Goal: Task Accomplishment & Management: Manage account settings

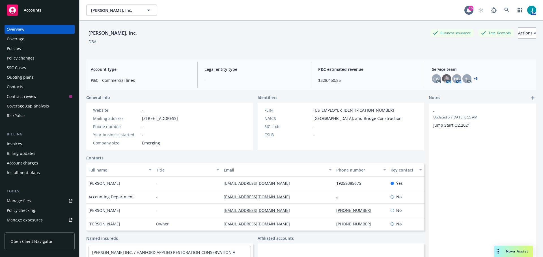
click at [29, 8] on span "Accounts" at bounding box center [33, 10] width 18 height 5
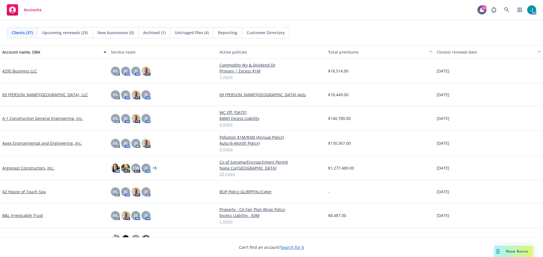
click at [188, 32] on span "Untriaged files (4)" at bounding box center [192, 33] width 34 height 6
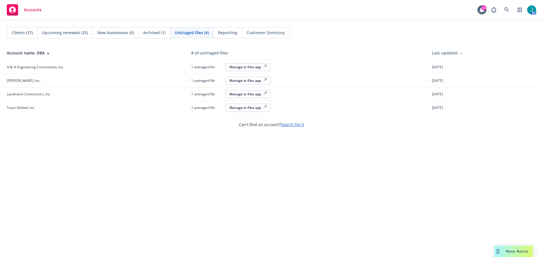
click at [259, 67] on div "Manage in files app" at bounding box center [247, 67] width 37 height 5
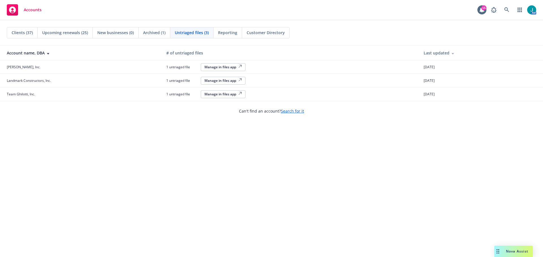
click at [227, 67] on div "Manage in files app" at bounding box center [222, 67] width 37 height 5
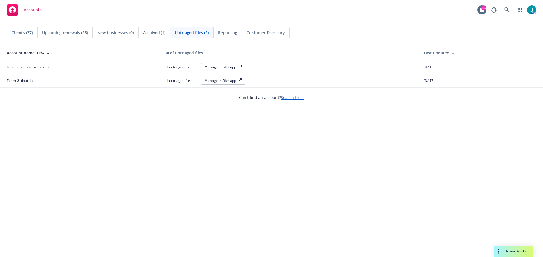
click at [223, 68] on div "Manage in files app" at bounding box center [222, 67] width 37 height 5
click at [228, 82] on div "Manage in files app" at bounding box center [222, 80] width 37 height 5
click at [40, 11] on span "Accounts" at bounding box center [33, 10] width 18 height 5
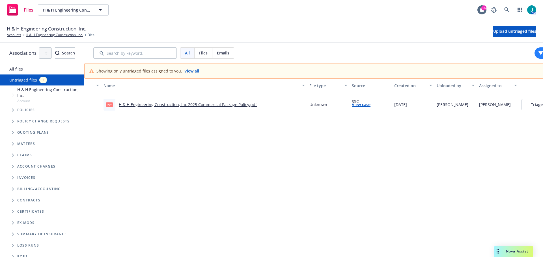
click at [211, 103] on link "H & H Engineering Construction, Inc 2025 Commercial Package Policy.pdf" at bounding box center [188, 104] width 138 height 5
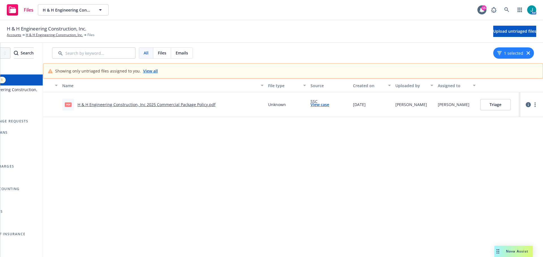
scroll to position [0, 65]
click at [496, 106] on button "Triage" at bounding box center [495, 104] width 31 height 11
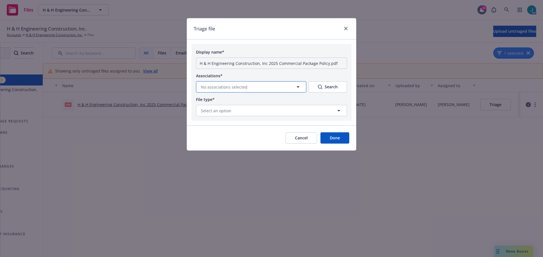
click at [242, 86] on span "No associations selected" at bounding box center [224, 87] width 47 height 6
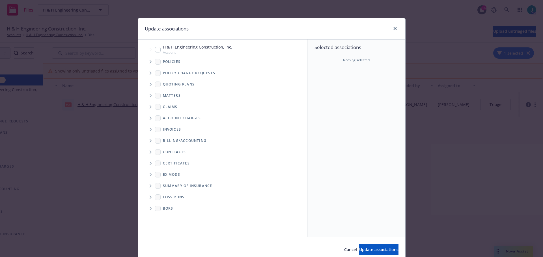
click at [149, 62] on icon "Tree Example" at bounding box center [150, 61] width 2 height 3
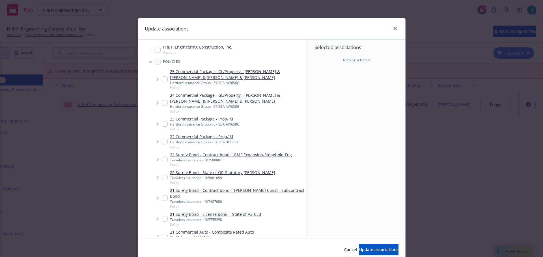
click at [162, 79] on input "Tree Example" at bounding box center [165, 80] width 6 height 6
checkbox input "true"
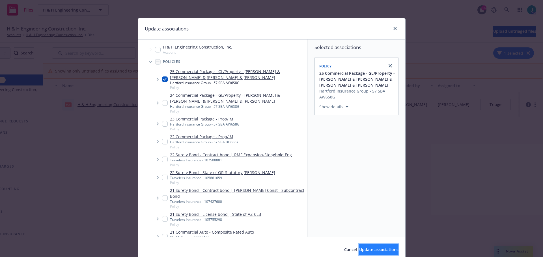
click at [369, 249] on span "Update associations" at bounding box center [378, 249] width 39 height 5
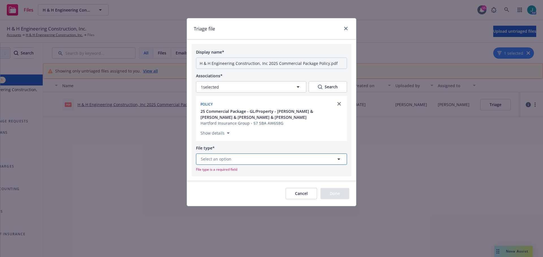
click at [235, 161] on button "Select an option" at bounding box center [271, 159] width 151 height 11
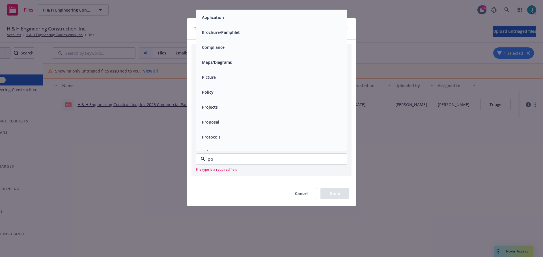
type input "pol"
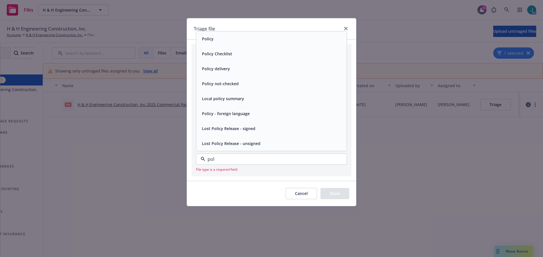
click at [224, 37] on div "Policy" at bounding box center [272, 39] width 144 height 8
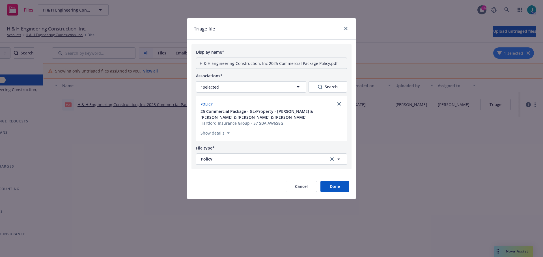
click at [342, 187] on button "Done" at bounding box center [334, 186] width 29 height 11
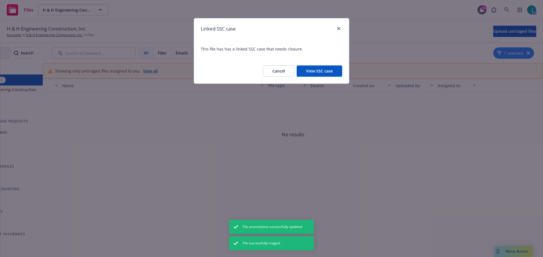
click at [330, 71] on button "View SSC case" at bounding box center [318, 71] width 45 height 11
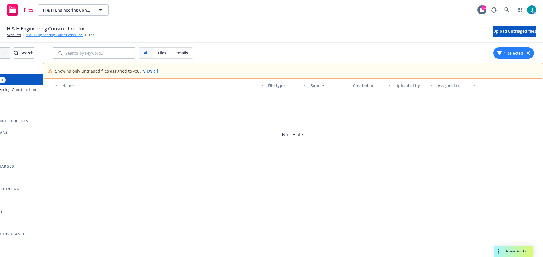
click at [38, 36] on link "H & H Engineering Construction, Inc." at bounding box center [54, 34] width 57 height 5
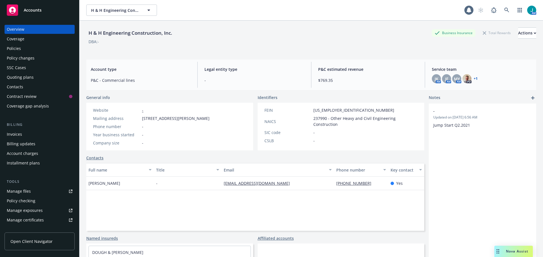
click at [20, 49] on div "Policies" at bounding box center [14, 48] width 14 height 9
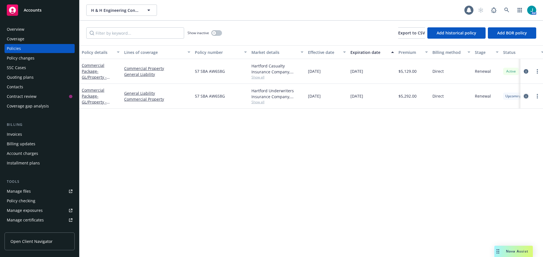
click at [527, 97] on icon "circleInformation" at bounding box center [525, 96] width 5 height 5
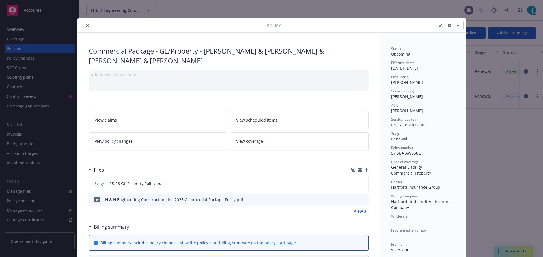
scroll to position [28, 0]
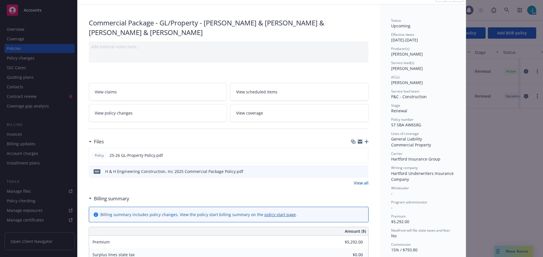
click at [250, 111] on span "View coverage" at bounding box center [249, 113] width 27 height 6
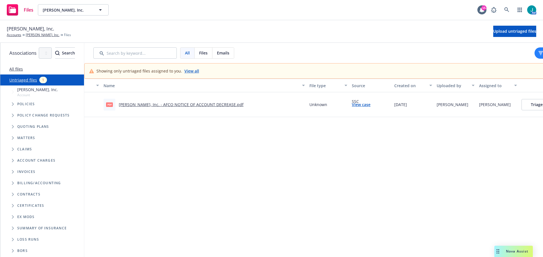
click at [192, 105] on link "Hilbers, Inc. - AFCO NOTICE OF ACCOUNT DECREASE.pdf" at bounding box center [181, 104] width 125 height 5
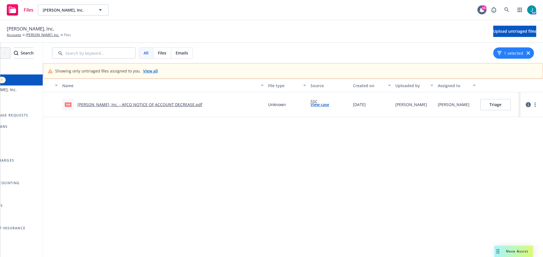
click at [489, 105] on button "Triage" at bounding box center [495, 104] width 31 height 11
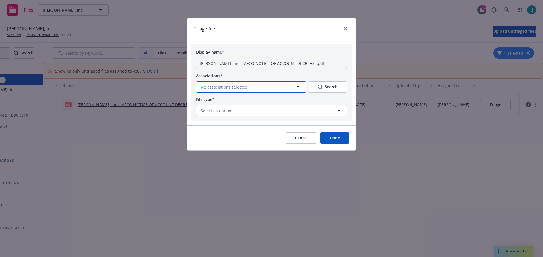
click at [295, 87] on icon "button" at bounding box center [297, 87] width 7 height 7
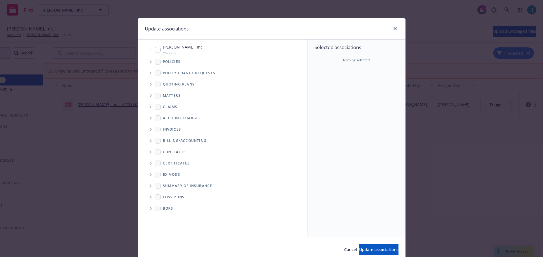
click at [149, 141] on icon "Folder Tree Example" at bounding box center [150, 140] width 2 height 3
click at [164, 150] on input "Folder Tree Example" at bounding box center [166, 151] width 6 height 6
checkbox input "true"
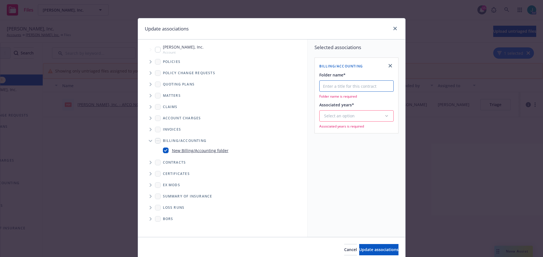
click at [327, 88] on input "Folder name*" at bounding box center [356, 86] width 74 height 11
type input "AFCO - Financing"
click at [361, 110] on div "Select an option" at bounding box center [354, 109] width 60 height 6
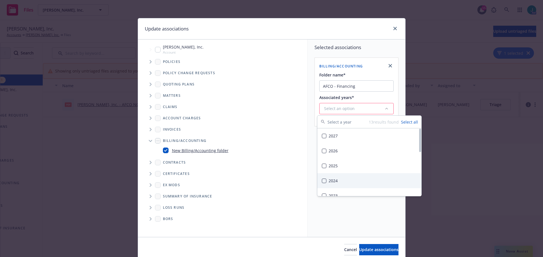
click at [322, 181] on button "Suggestions" at bounding box center [324, 181] width 5 height 5
click at [361, 251] on span "Update associations" at bounding box center [378, 249] width 39 height 5
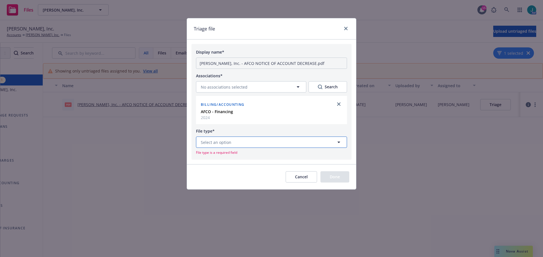
click at [246, 140] on button "Select an option" at bounding box center [271, 142] width 151 height 11
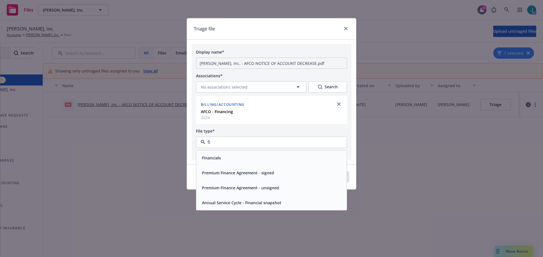
type input "f"
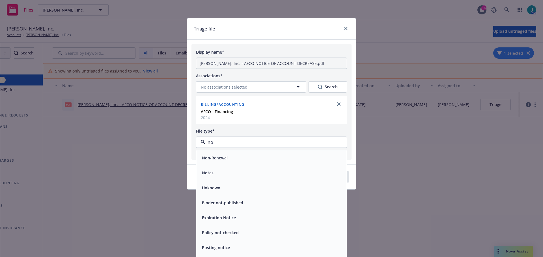
type input "n"
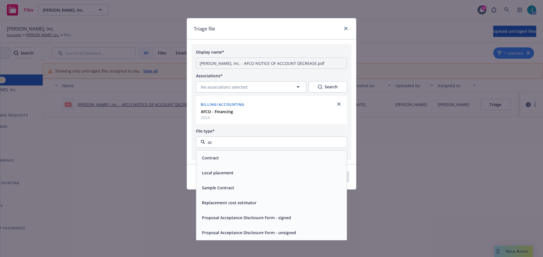
type input "a"
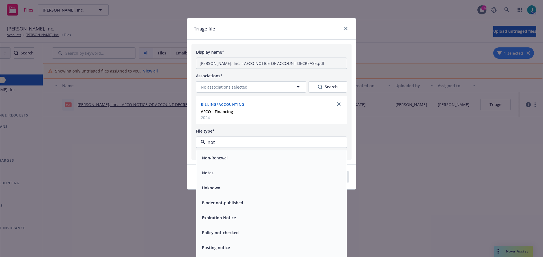
type input "noti"
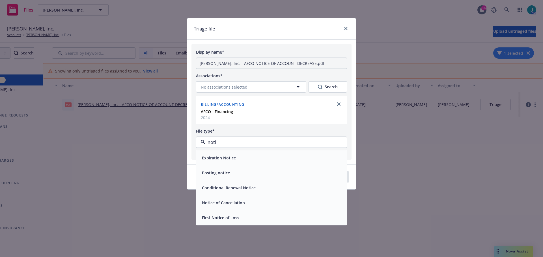
click at [238, 172] on div "Posting notice" at bounding box center [272, 173] width 144 height 8
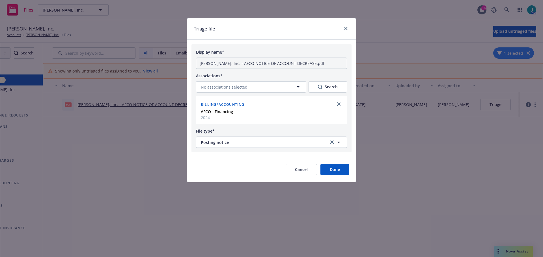
click at [340, 171] on button "Done" at bounding box center [334, 169] width 29 height 11
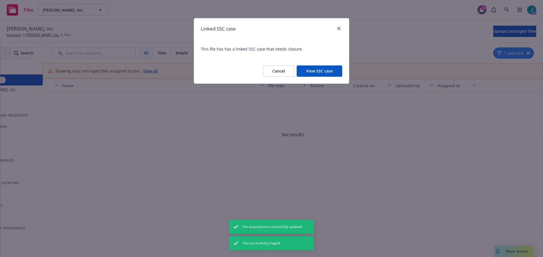
click at [328, 69] on button "View SSC case" at bounding box center [318, 71] width 45 height 11
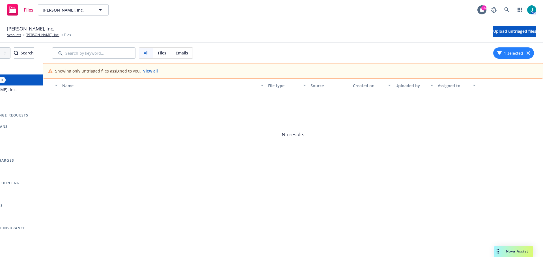
click at [149, 72] on link "View all" at bounding box center [150, 71] width 15 height 6
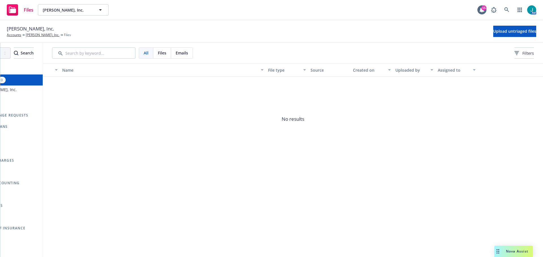
click at [165, 55] on span "Files" at bounding box center [162, 53] width 8 height 6
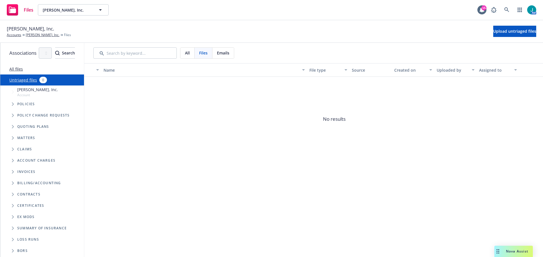
scroll to position [4, 0]
click at [12, 182] on icon "Folder Tree Example" at bounding box center [13, 183] width 2 height 3
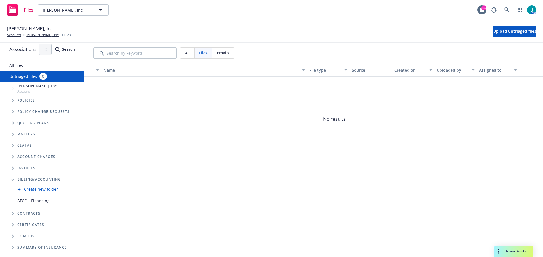
click at [29, 201] on link "AFCO - Financing" at bounding box center [33, 201] width 32 height 6
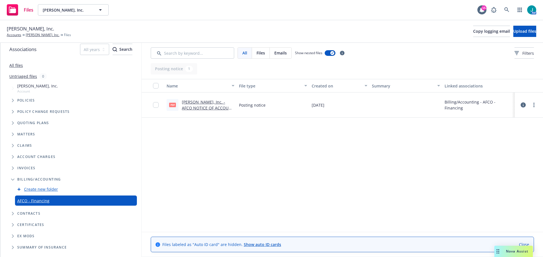
click at [218, 109] on link "Hilbers, Inc. - AFCO NOTICE OF ACCOUNT DECREASE.pdf" at bounding box center [208, 107] width 52 height 17
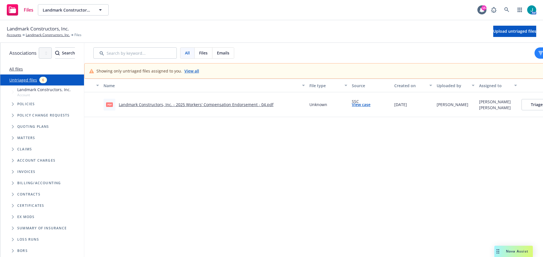
click at [218, 105] on link "Landmark Constructors, Inc. - 2025 Workers' Compensation Endorsement - 04.pdf" at bounding box center [196, 104] width 155 height 5
click at [235, 105] on link "Team Ghilotti, Inc. Policy Change 2024 Commercial Auto #27-30.pdf" at bounding box center [182, 104] width 127 height 5
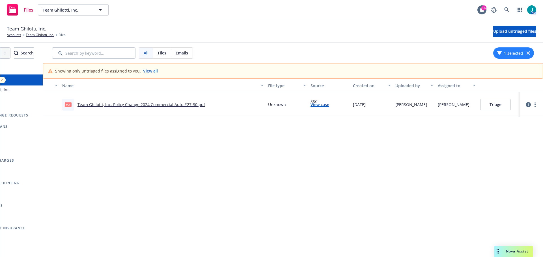
click at [495, 107] on button "Triage" at bounding box center [495, 104] width 31 height 11
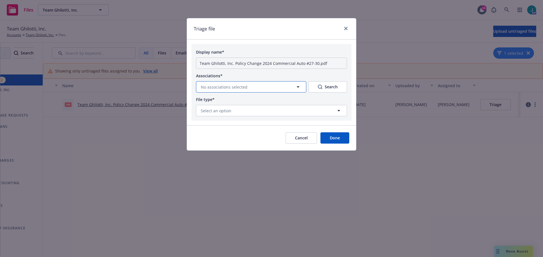
click at [291, 87] on button "No associations selected" at bounding box center [251, 86] width 110 height 11
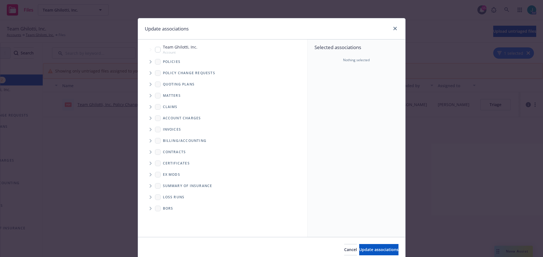
click at [149, 61] on icon "Tree Example" at bounding box center [150, 61] width 2 height 3
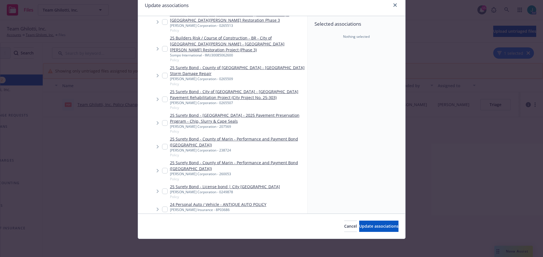
scroll to position [396, 0]
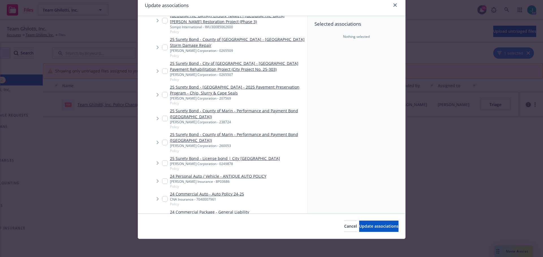
click at [162, 196] on input "Tree Example" at bounding box center [165, 199] width 6 height 6
checkbox input "true"
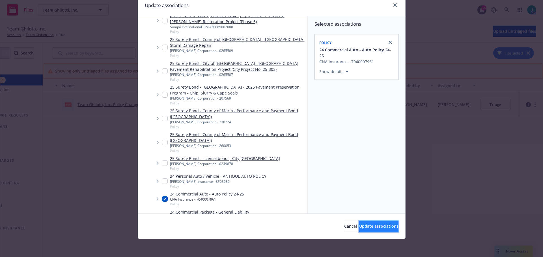
click at [359, 227] on span "Update associations" at bounding box center [378, 226] width 39 height 5
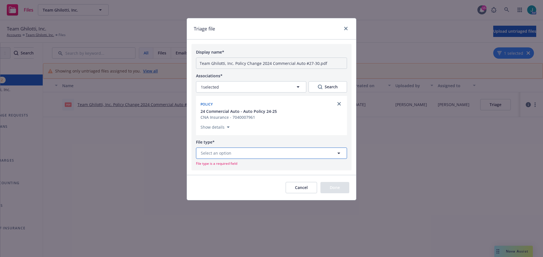
click at [229, 155] on span "Select an option" at bounding box center [216, 153] width 31 height 6
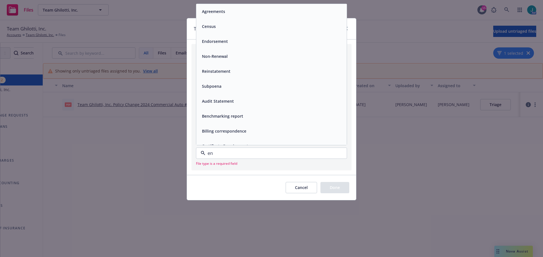
type input "end"
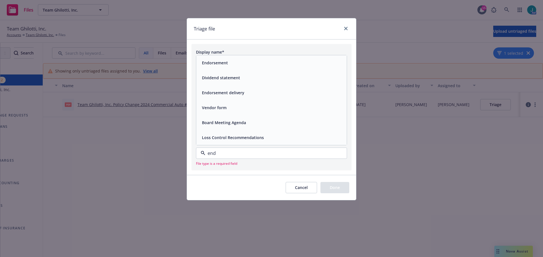
click at [233, 67] on div "Endorsement" at bounding box center [271, 62] width 150 height 15
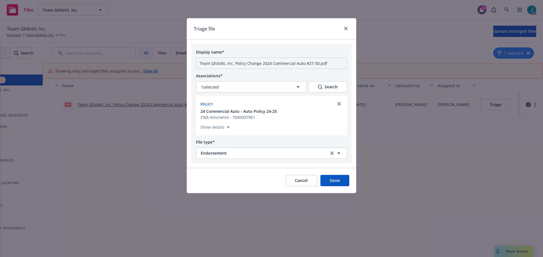
click at [343, 182] on button "Done" at bounding box center [334, 180] width 29 height 11
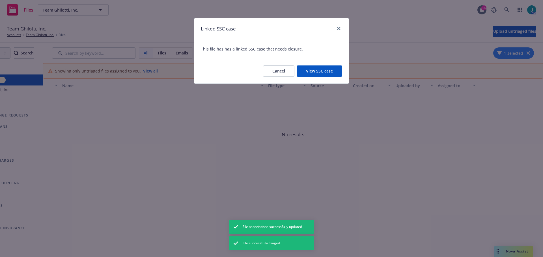
click at [328, 71] on button "View SSC case" at bounding box center [318, 71] width 45 height 11
